Goal: Navigation & Orientation: Understand site structure

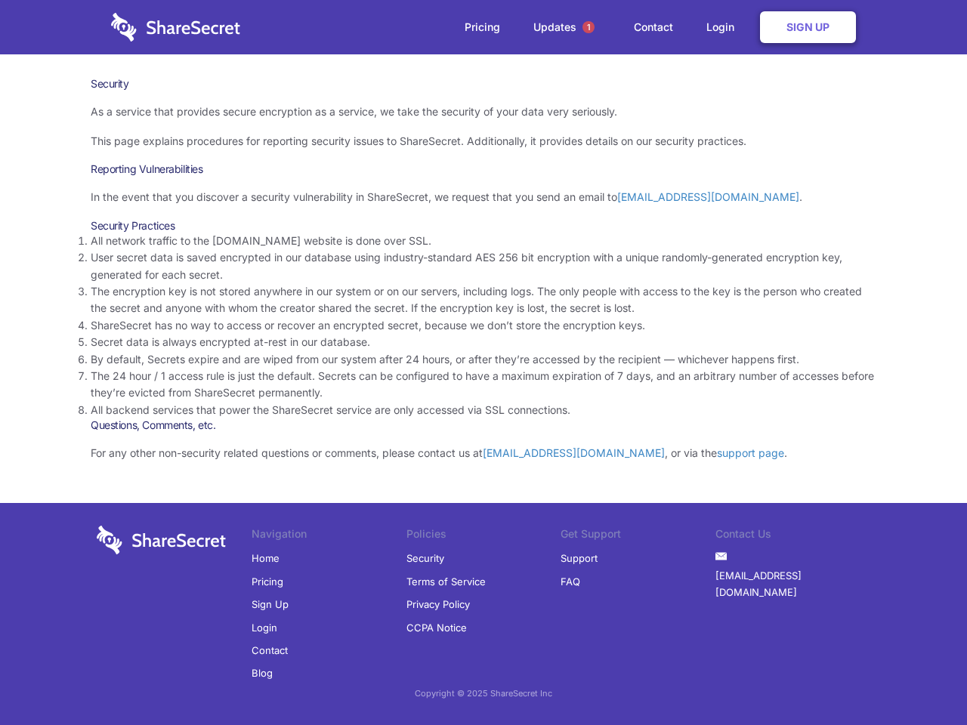
click at [483, 363] on li "By default, Secrets expire and are wiped from our system after 24 hours, or aft…" at bounding box center [484, 359] width 786 height 17
click at [588, 27] on span "1" at bounding box center [588, 27] width 12 height 12
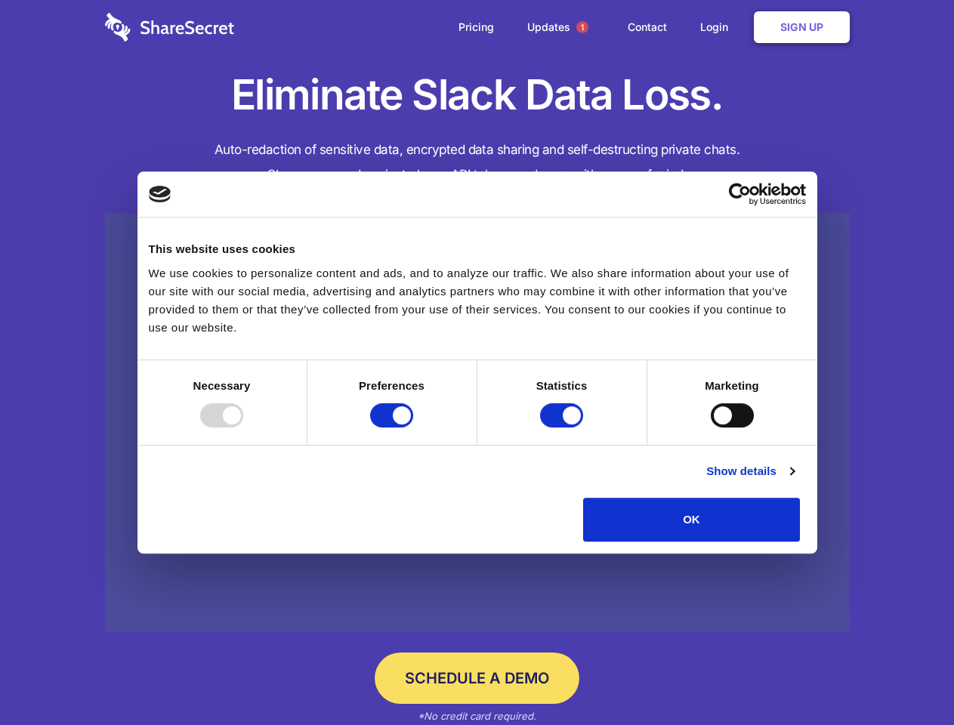
click at [243, 428] on div at bounding box center [221, 415] width 43 height 24
click at [413, 428] on input "Preferences" at bounding box center [391, 415] width 43 height 24
checkbox input "false"
click at [564, 428] on input "Statistics" at bounding box center [561, 415] width 43 height 24
checkbox input "false"
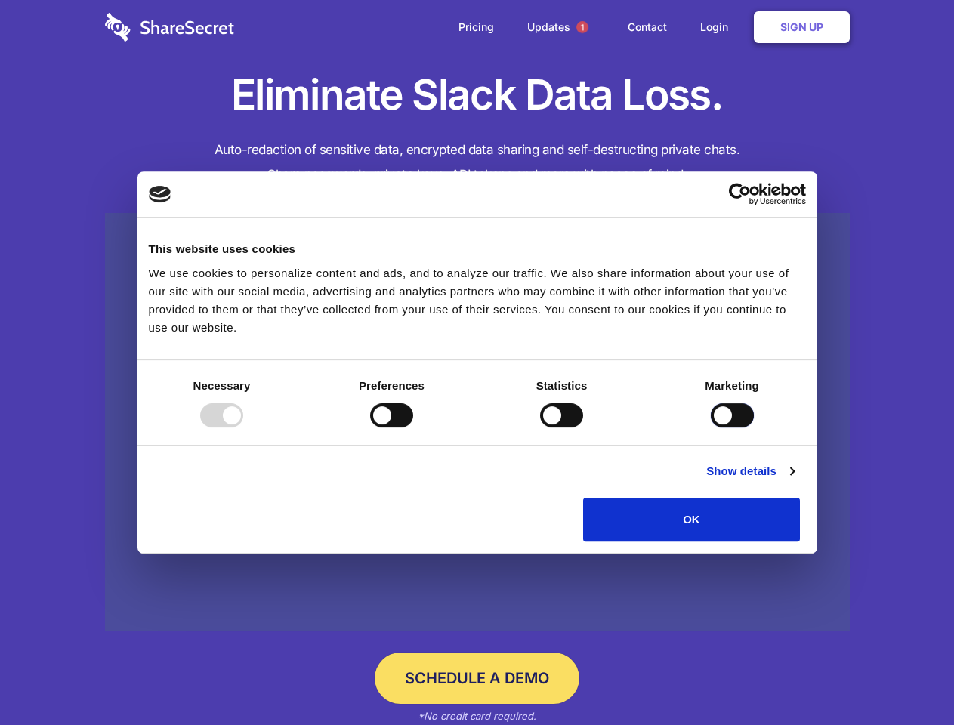
click at [711, 428] on input "Marketing" at bounding box center [732, 415] width 43 height 24
checkbox input "true"
click at [794, 480] on link "Show details" at bounding box center [750, 471] width 88 height 18
